Goal: Task Accomplishment & Management: Use online tool/utility

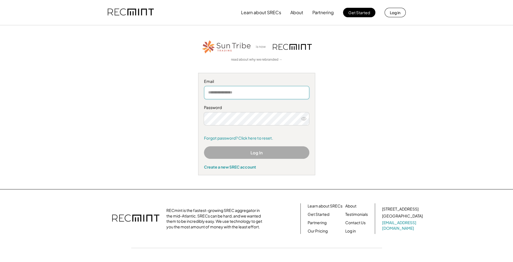
click at [247, 98] on input "email" at bounding box center [256, 92] width 105 height 13
type input "**********"
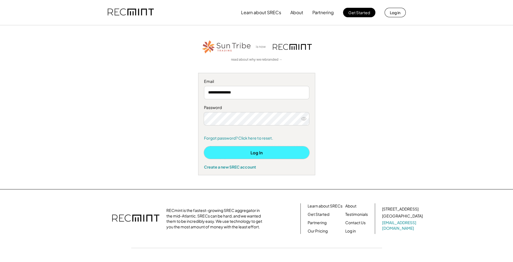
click at [256, 154] on button "Log In" at bounding box center [256, 153] width 105 height 13
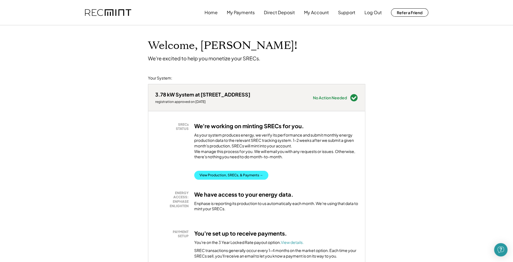
click at [231, 179] on button "View Production, SRECs, & Payments →" at bounding box center [231, 175] width 74 height 9
